Goal: Transaction & Acquisition: Register for event/course

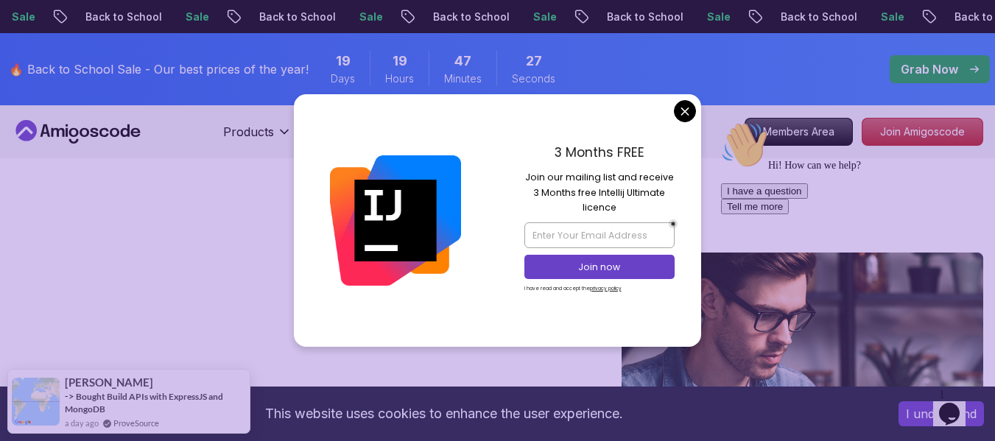
drag, startPoint x: 173, startPoint y: 18, endPoint x: 686, endPoint y: 107, distance: 520.7
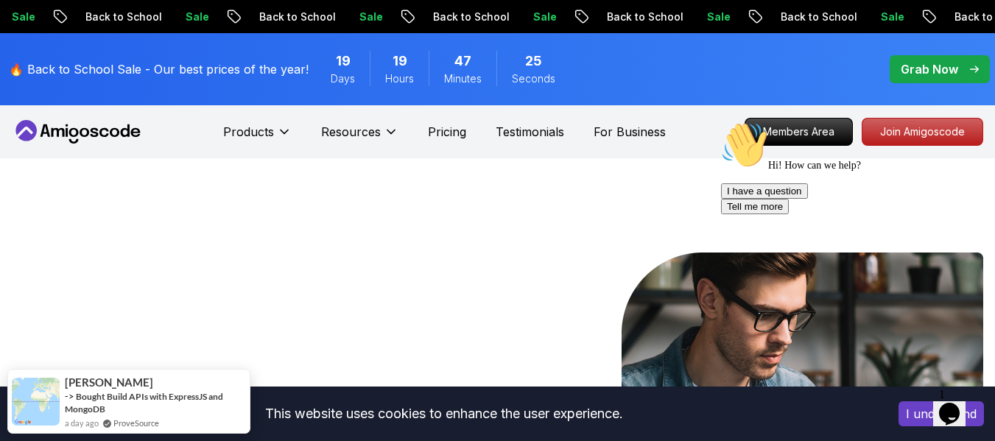
click at [806, 137] on div "Hi! How can we help? I have a question Tell me more" at bounding box center [853, 167] width 265 height 93
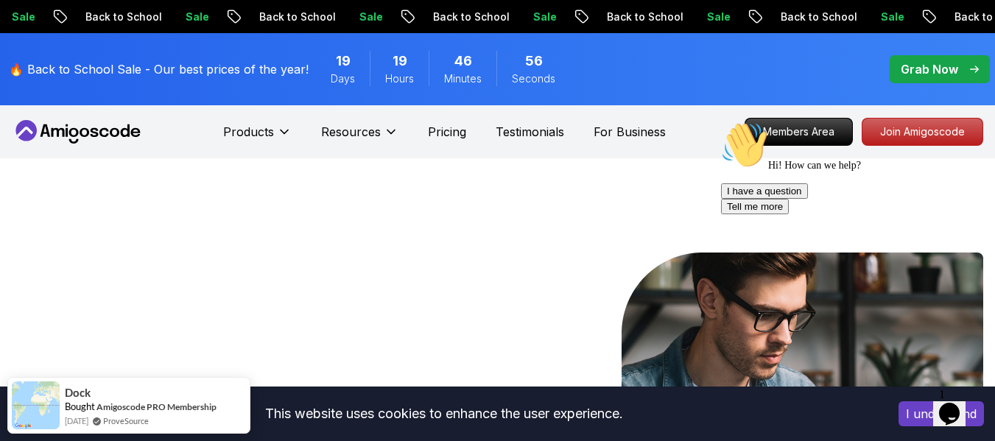
click at [763, 139] on div "Hi! How can we help? I have a question Tell me more" at bounding box center [853, 167] width 265 height 93
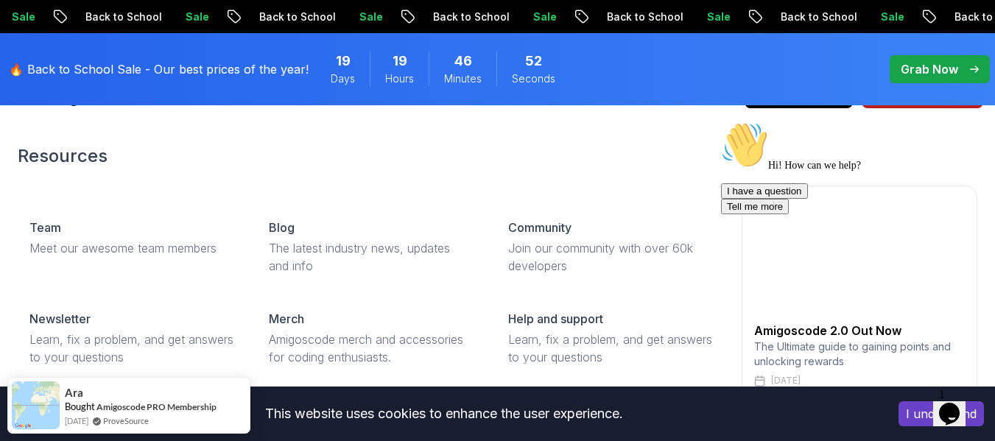
scroll to position [74, 0]
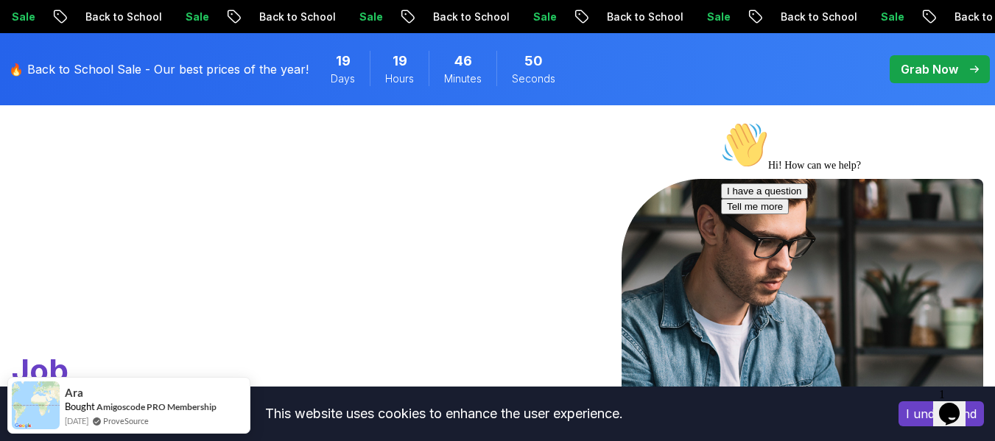
click at [721, 121] on icon "Chat attention grabber" at bounding box center [721, 121] width 0 height 0
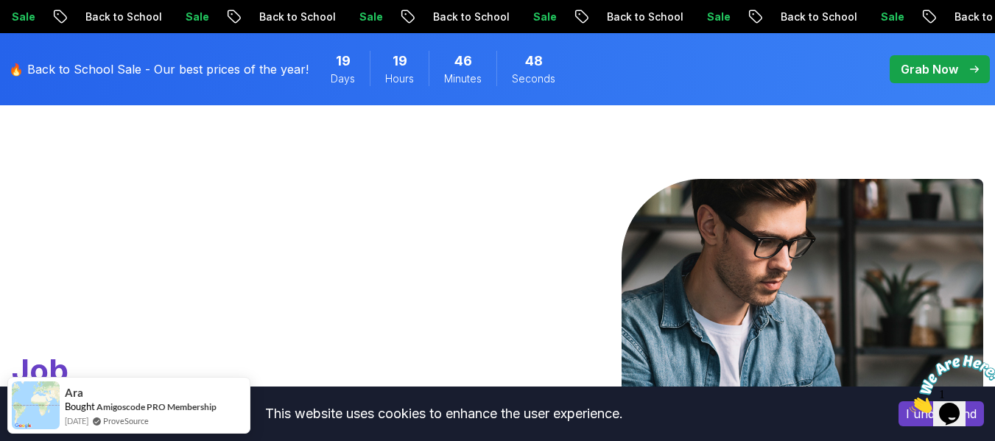
click at [909, 403] on icon "Close" at bounding box center [909, 409] width 0 height 13
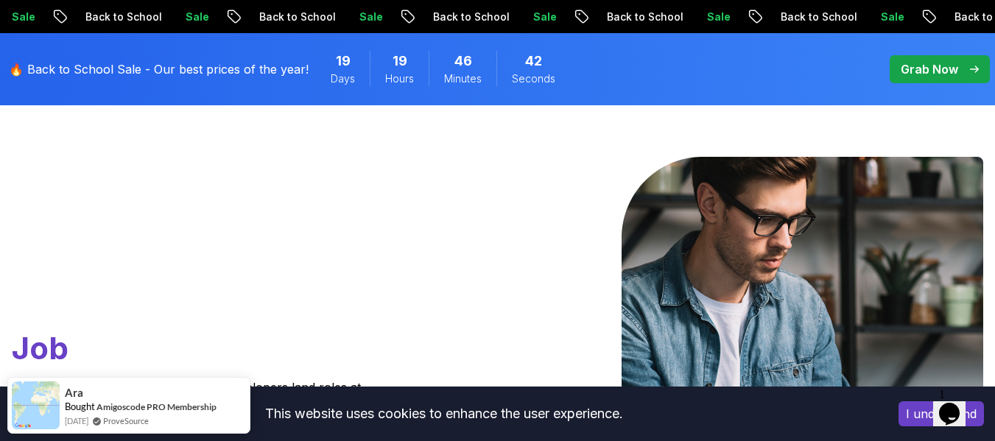
scroll to position [0, 0]
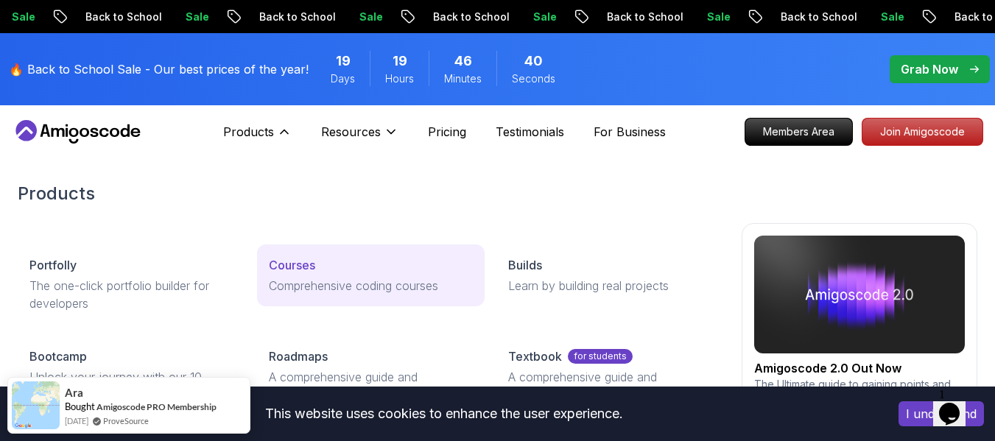
click at [289, 277] on p "Comprehensive coding courses" at bounding box center [371, 286] width 204 height 18
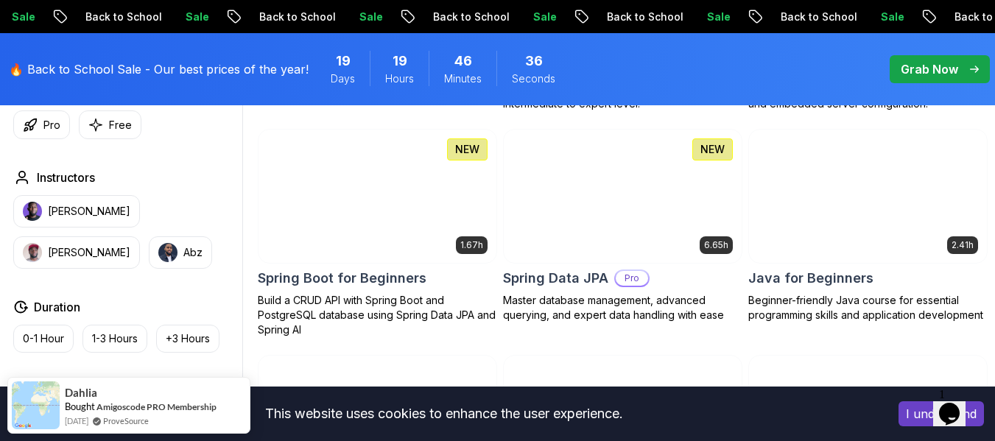
scroll to position [736, 0]
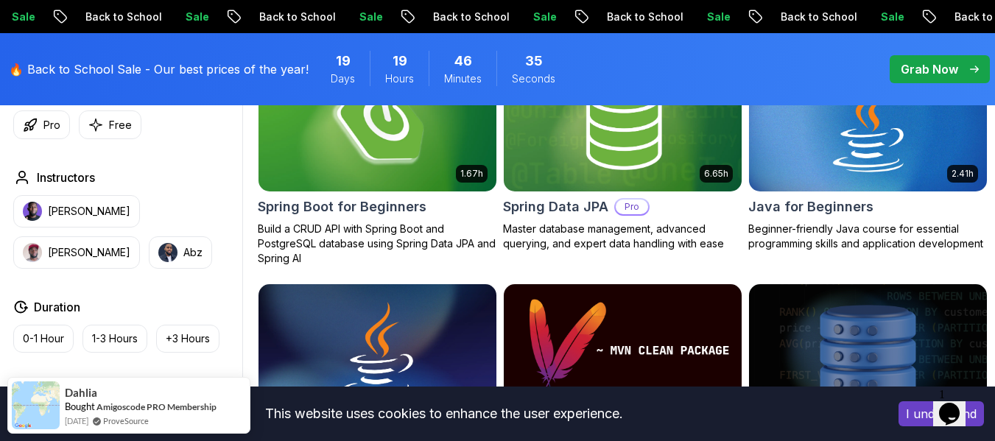
click at [389, 154] on img at bounding box center [378, 124] width 250 height 140
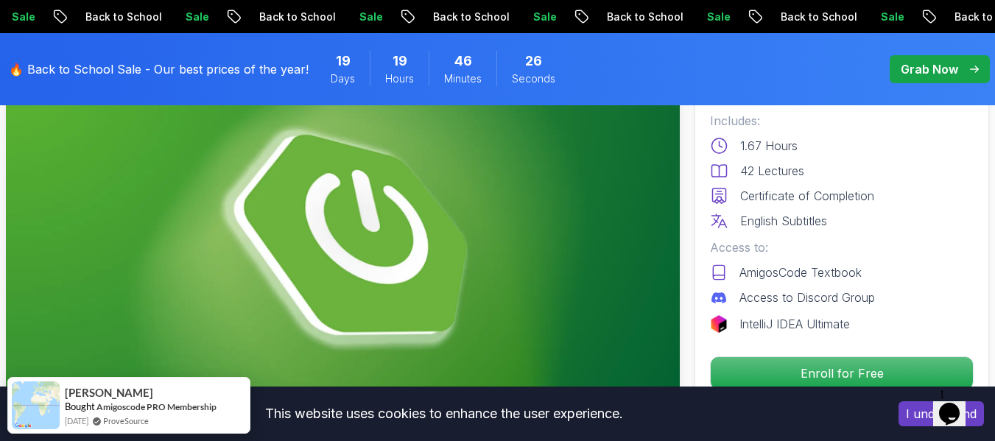
scroll to position [221, 0]
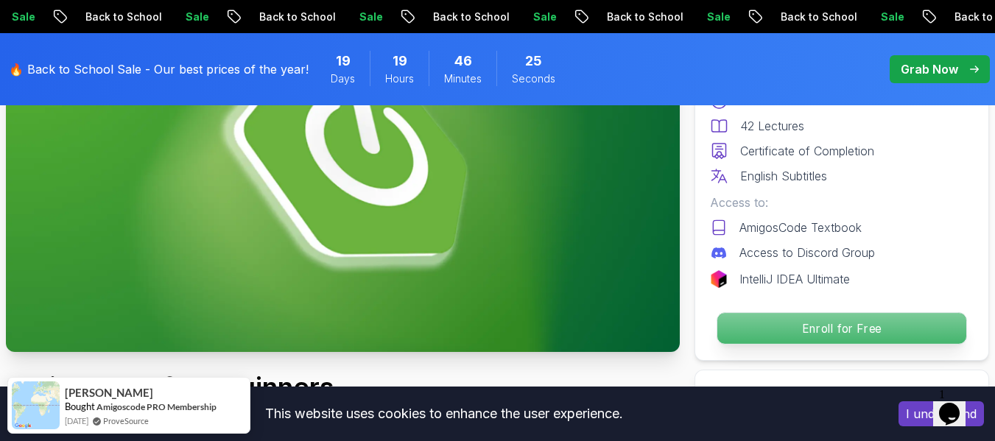
click at [781, 328] on p "Enroll for Free" at bounding box center [841, 328] width 249 height 31
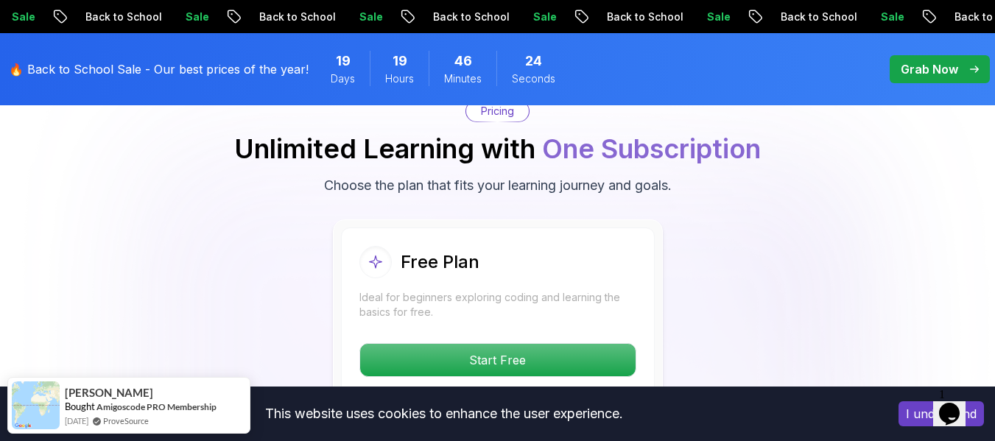
scroll to position [3029, 0]
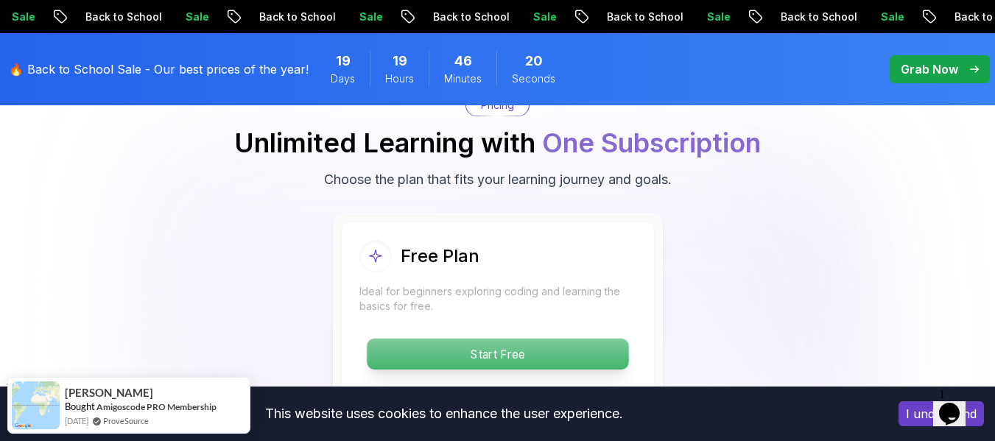
click at [481, 350] on p "Start Free" at bounding box center [497, 354] width 261 height 31
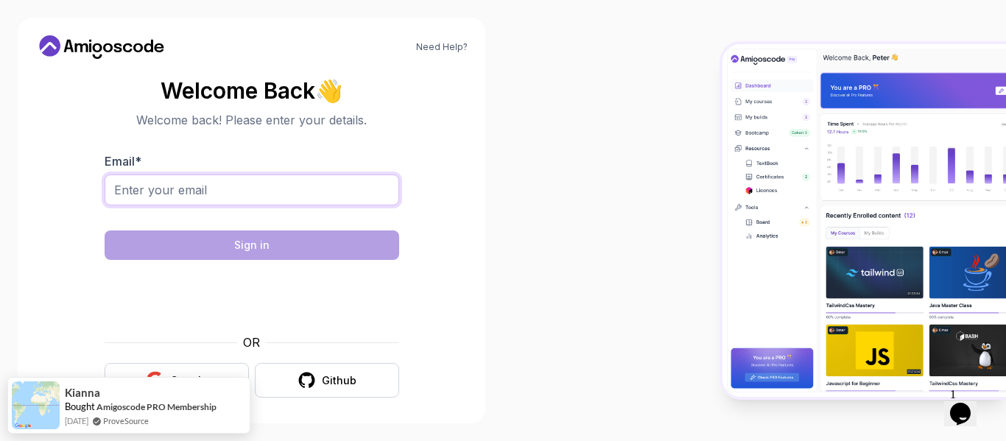
click at [219, 183] on input "Email *" at bounding box center [252, 189] width 294 height 31
type input "[EMAIL_ADDRESS][DOMAIN_NAME]"
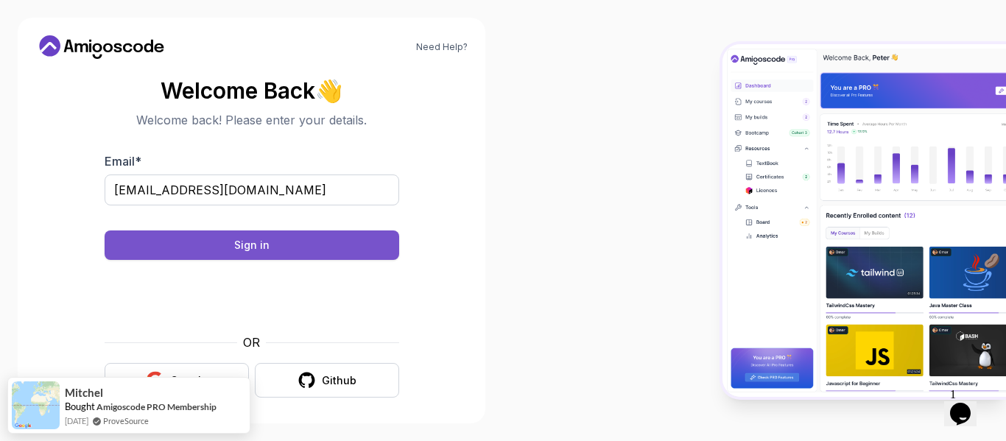
click at [250, 239] on div "Sign in" at bounding box center [251, 245] width 35 height 15
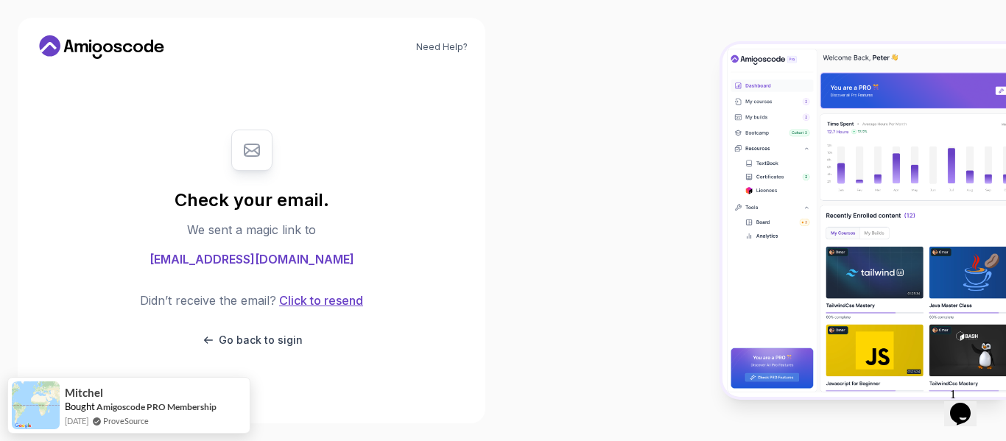
click at [307, 298] on button "Click to resend" at bounding box center [319, 301] width 87 height 18
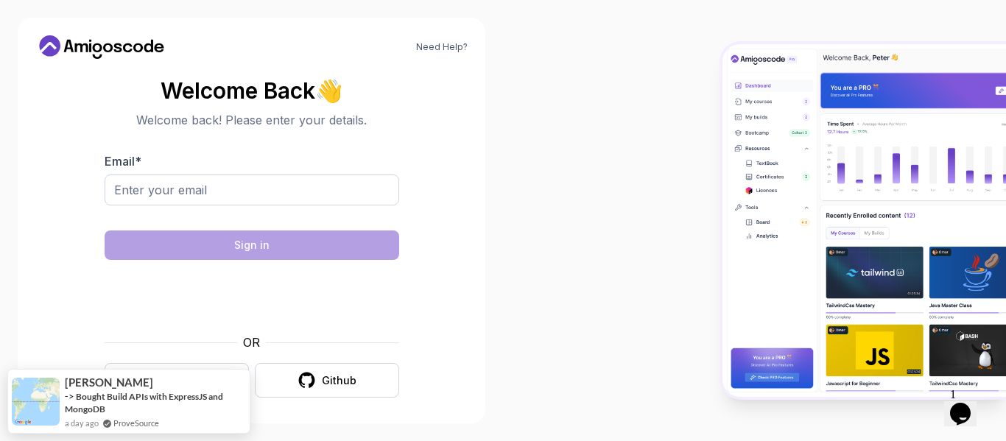
click at [147, 205] on div at bounding box center [252, 197] width 294 height 47
click at [166, 195] on input "Email *" at bounding box center [252, 189] width 294 height 31
click at [180, 176] on input "Email *" at bounding box center [252, 189] width 294 height 31
click at [182, 188] on input "Email *" at bounding box center [252, 189] width 294 height 31
